Goal: Check status: Check status

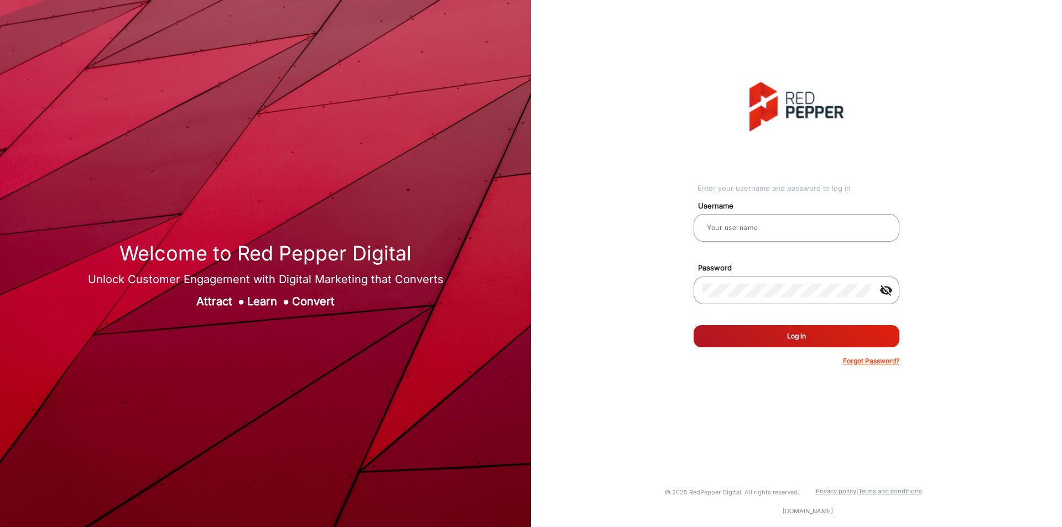
type input "[PERSON_NAME]"
click at [529, 265] on button "Log In" at bounding box center [797, 336] width 206 height 22
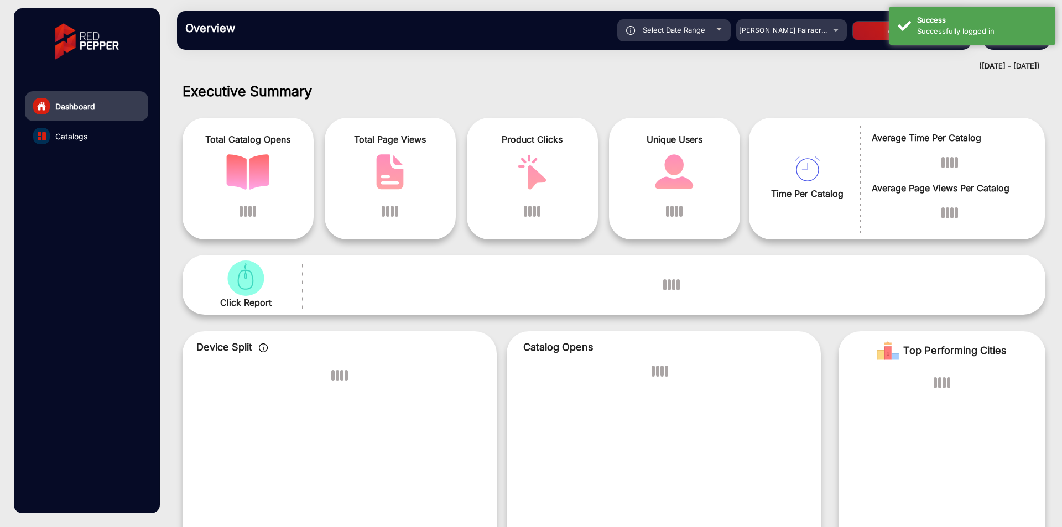
scroll to position [8, 0]
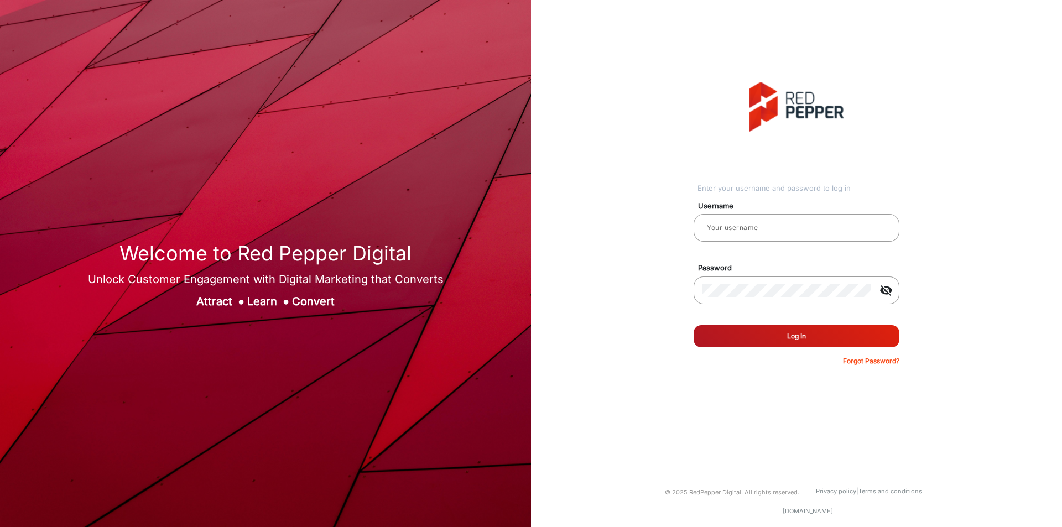
type input "[PERSON_NAME]"
click at [776, 334] on button "Log In" at bounding box center [797, 336] width 206 height 22
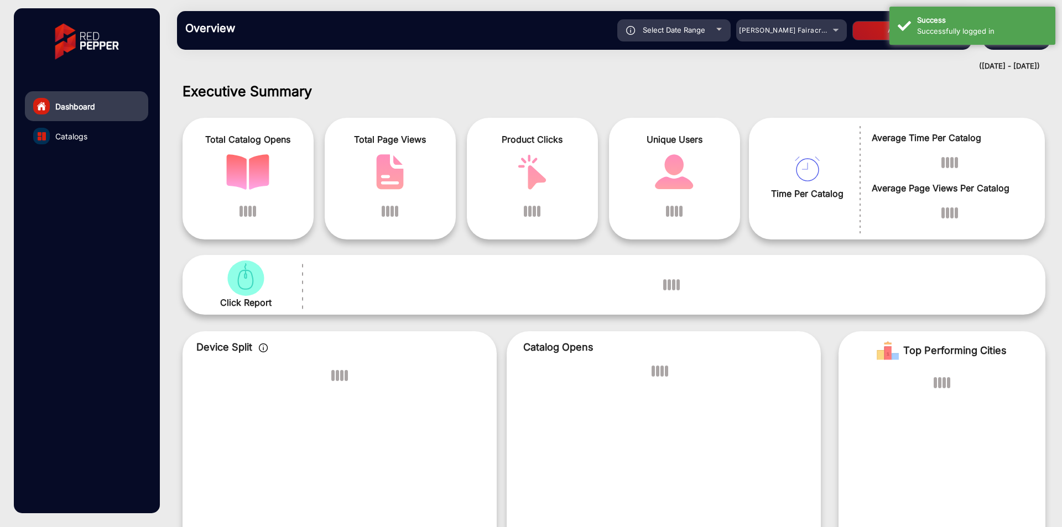
scroll to position [8, 0]
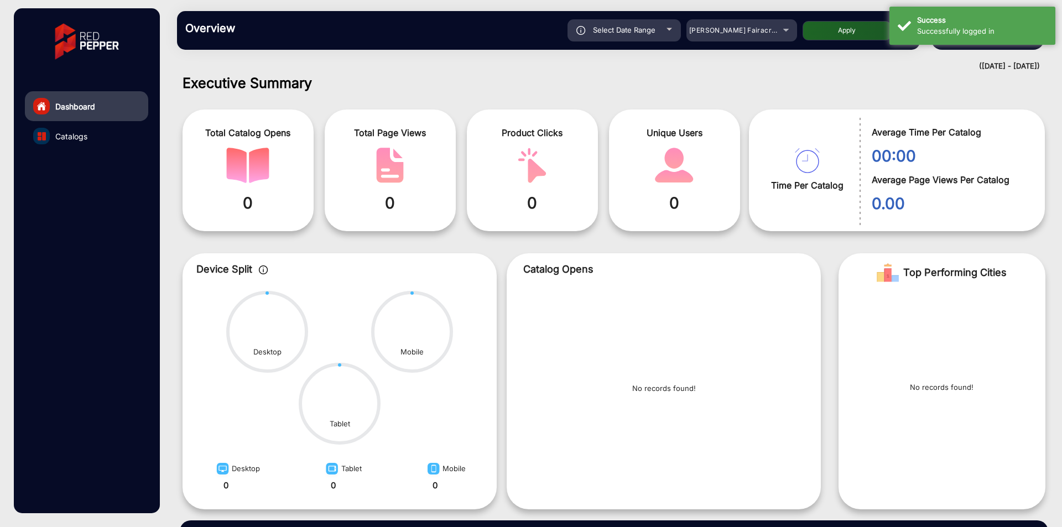
click at [736, 43] on div "Overview Reports Understand what makes your customers tick and learn how they a…" at bounding box center [548, 30] width 743 height 39
click at [749, 31] on span "[PERSON_NAME] Fairacre Farms" at bounding box center [744, 30] width 110 height 8
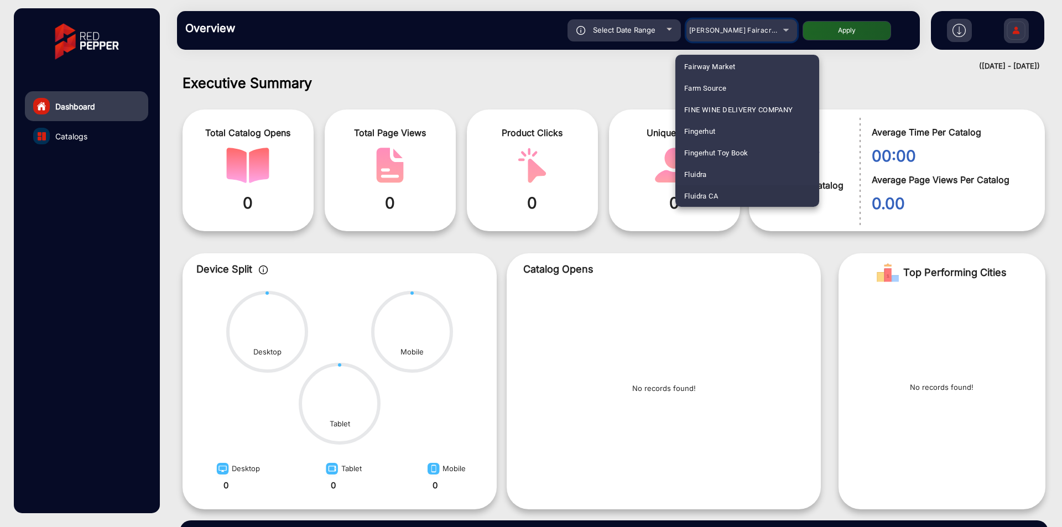
scroll to position [543, 0]
click at [719, 155] on mat-option "Fluidra" at bounding box center [748, 153] width 144 height 22
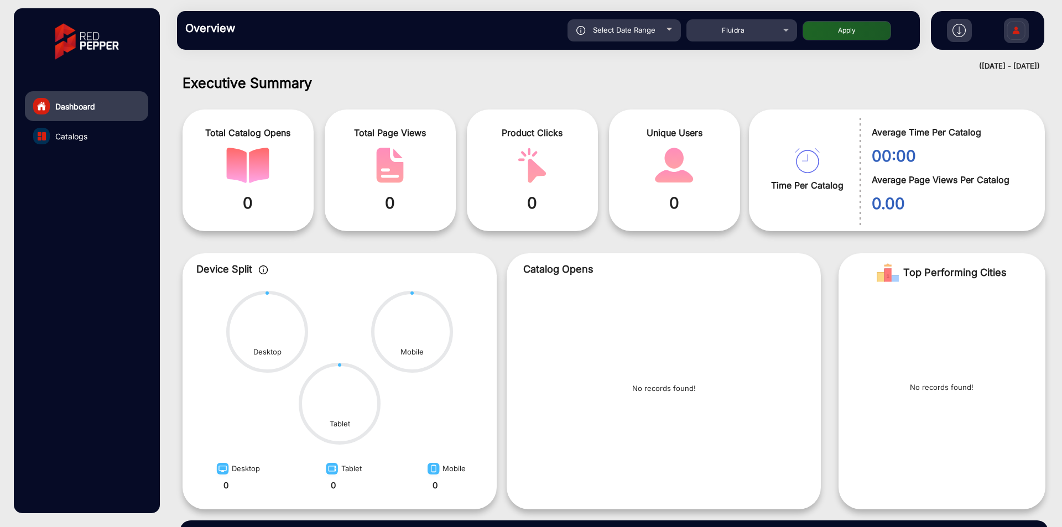
click at [848, 25] on button "Apply" at bounding box center [847, 30] width 89 height 19
type input "[DATE]"
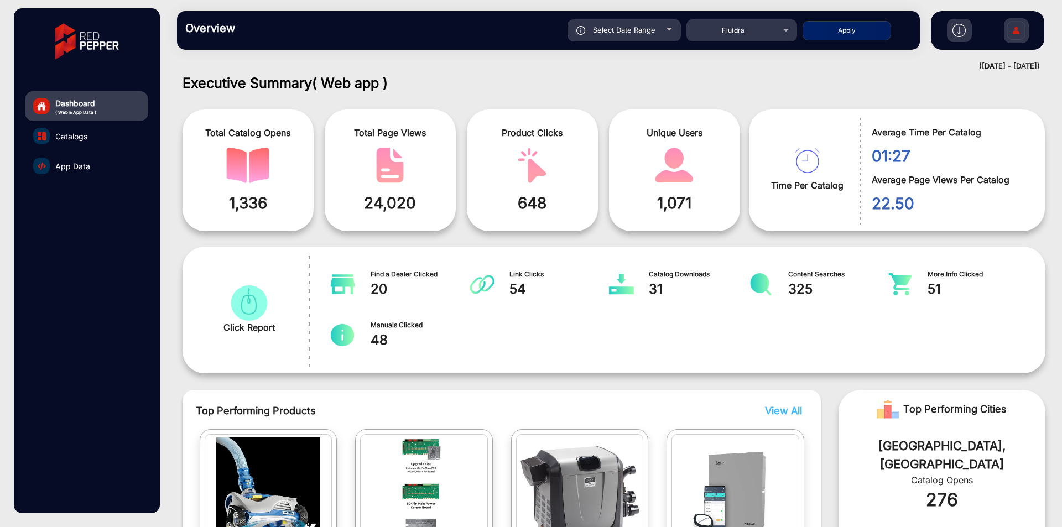
click at [621, 25] on div "Select Date Range" at bounding box center [624, 30] width 113 height 22
type input "[DATE]"
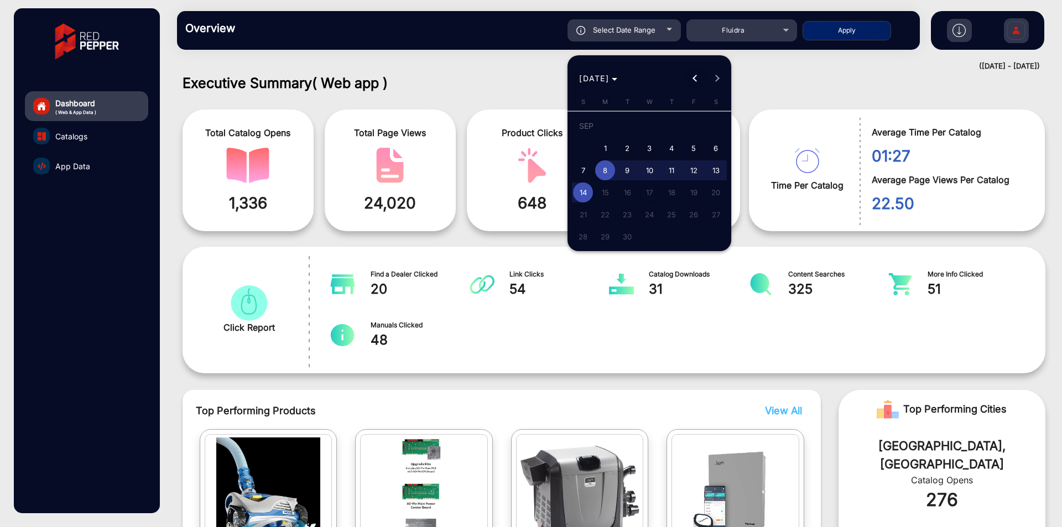
click at [692, 84] on span "Previous month" at bounding box center [695, 78] width 22 height 22
click at [690, 123] on span "1" at bounding box center [694, 128] width 20 height 23
type input "8/1/2025"
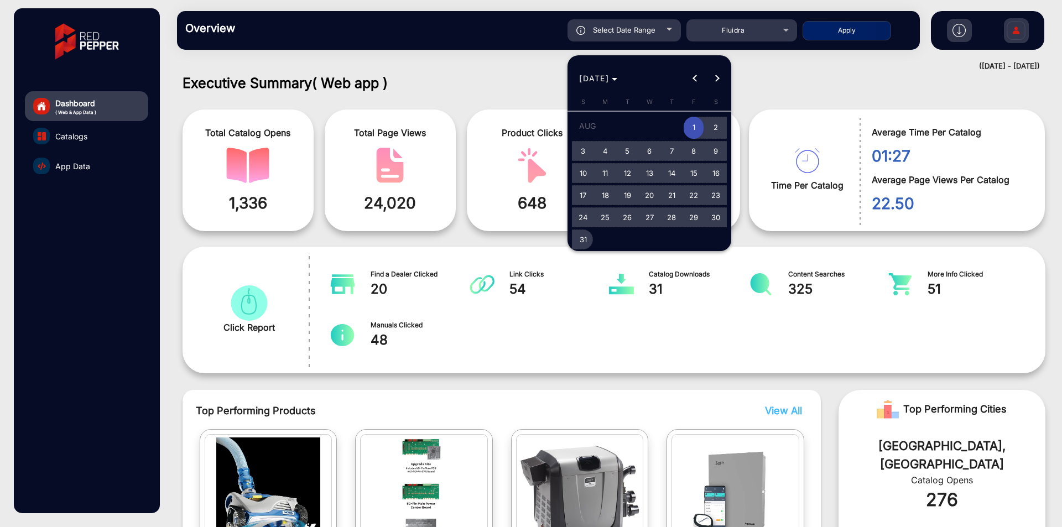
click at [585, 240] on span "31" at bounding box center [583, 240] width 20 height 20
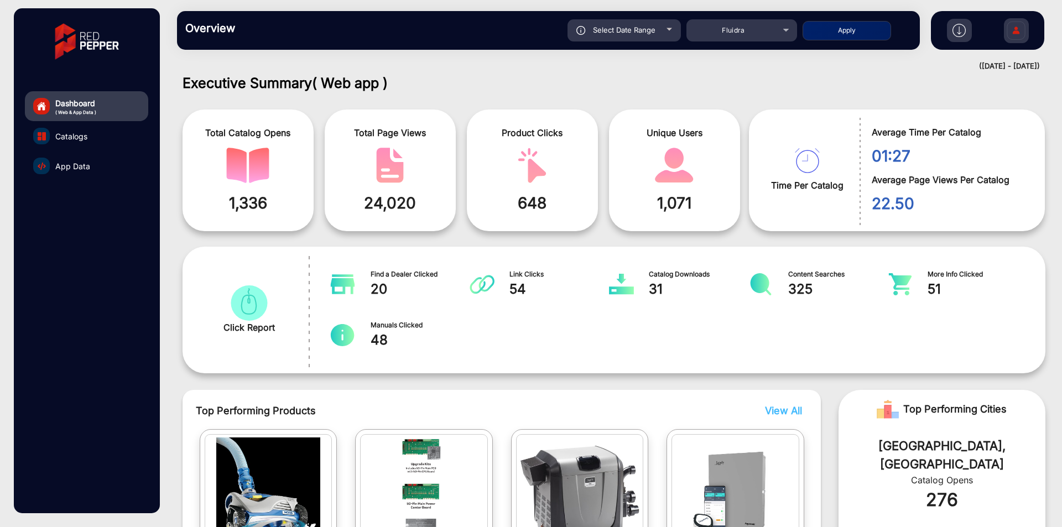
type input "8/31/2025"
click at [863, 25] on button "Apply" at bounding box center [847, 30] width 89 height 19
type input "8/1/2025"
type input "8/31/2025"
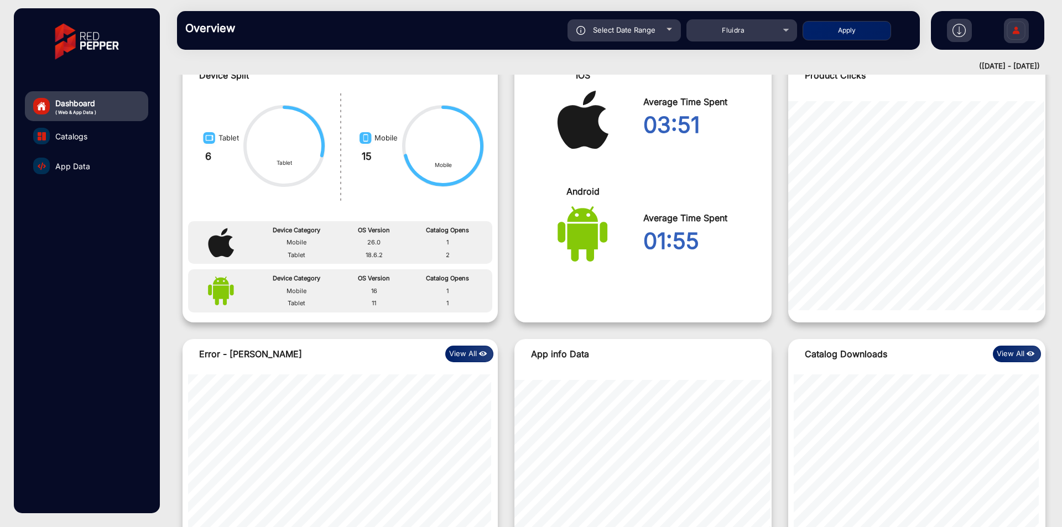
scroll to position [1038, 0]
